Goal: Task Accomplishment & Management: Manage account settings

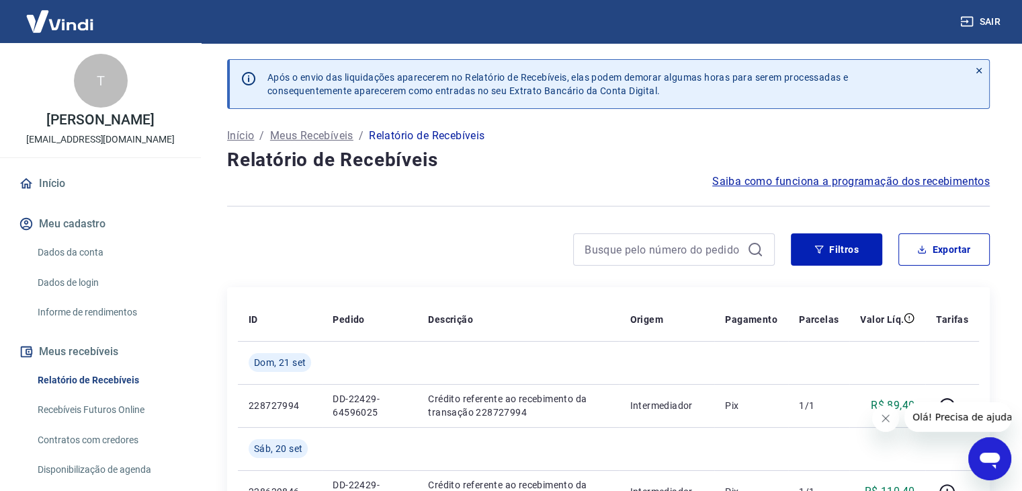
click at [977, 71] on icon at bounding box center [979, 70] width 9 height 9
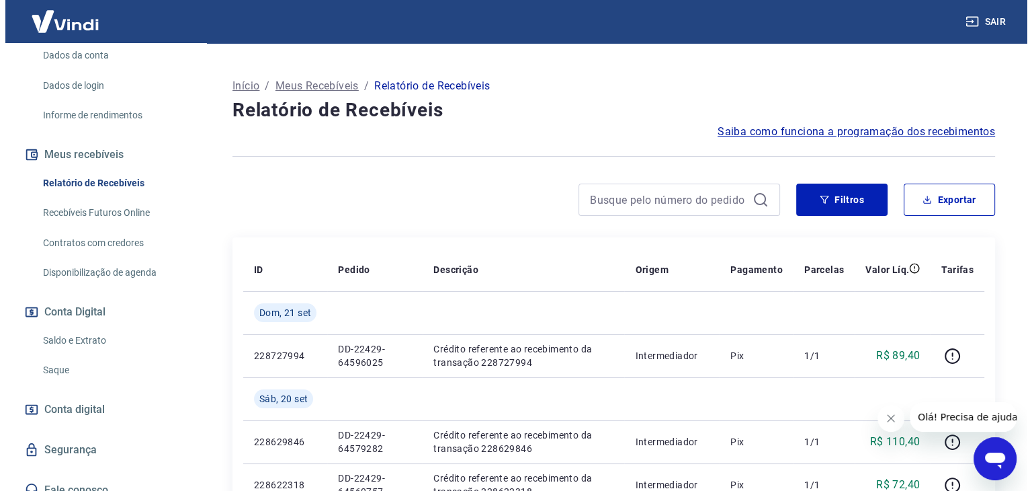
scroll to position [189, 0]
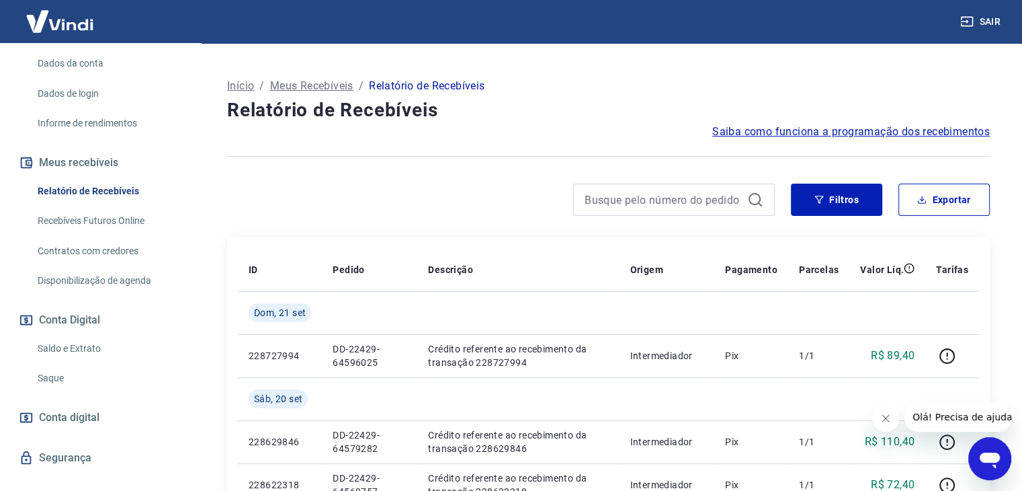
click at [84, 362] on link "Saldo e Extrato" at bounding box center [108, 349] width 153 height 28
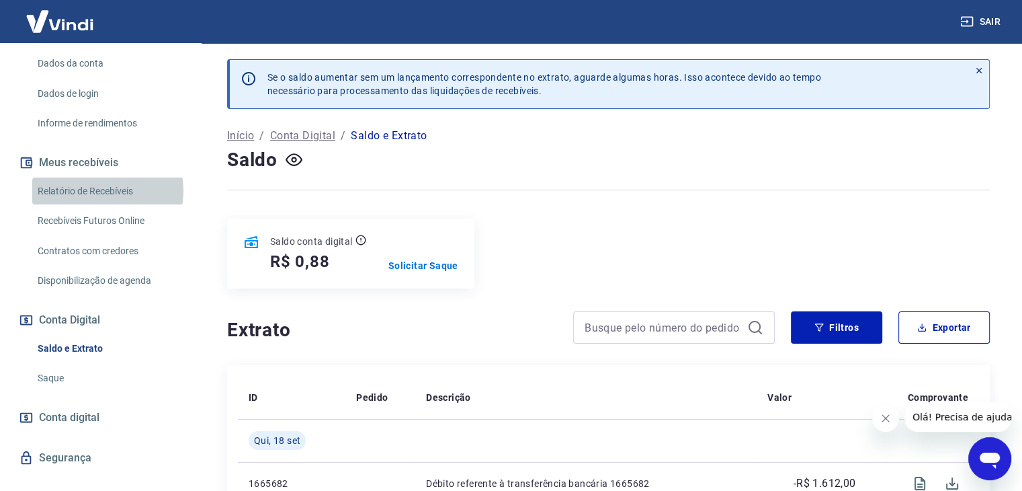
click at [107, 204] on link "Relatório de Recebíveis" at bounding box center [108, 191] width 153 height 28
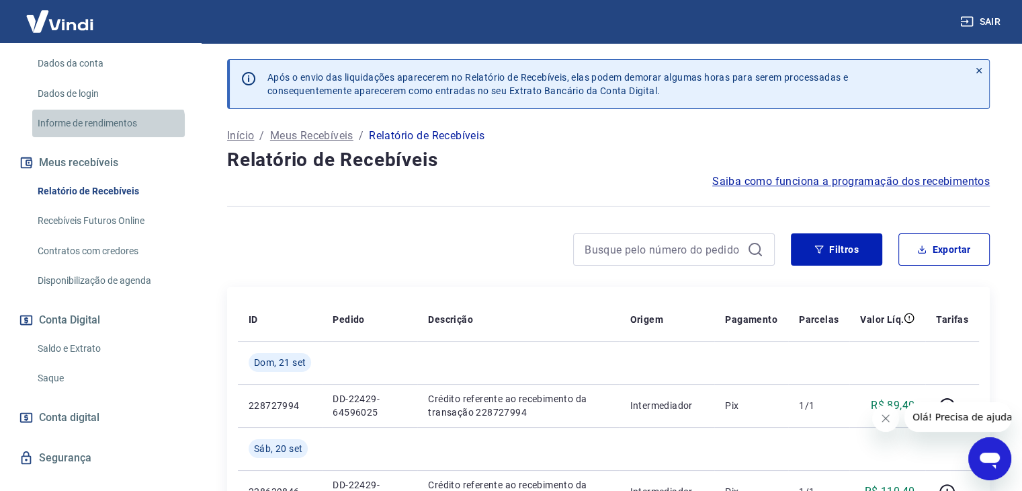
click at [108, 137] on link "Informe de rendimentos" at bounding box center [108, 124] width 153 height 28
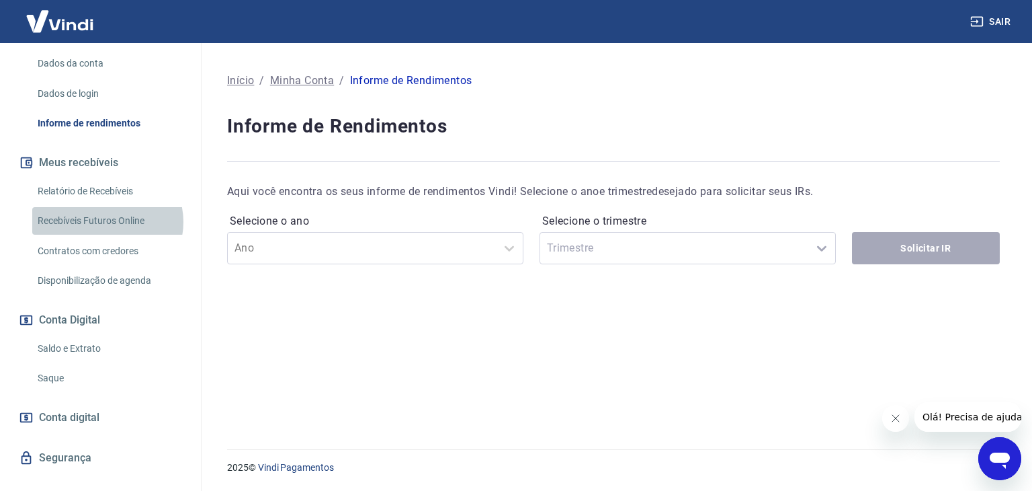
click at [107, 235] on link "Recebíveis Futuros Online" at bounding box center [108, 221] width 153 height 28
